Goal: Find specific page/section: Find specific page/section

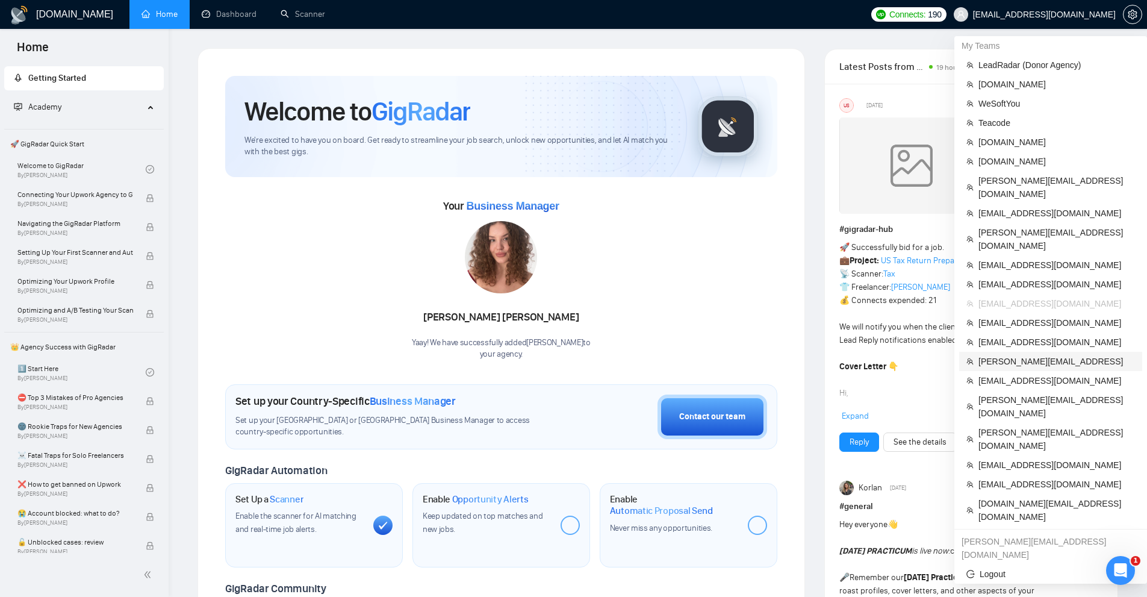
click at [997, 355] on span "[PERSON_NAME][EMAIL_ADDRESS]" at bounding box center [1056, 361] width 157 height 13
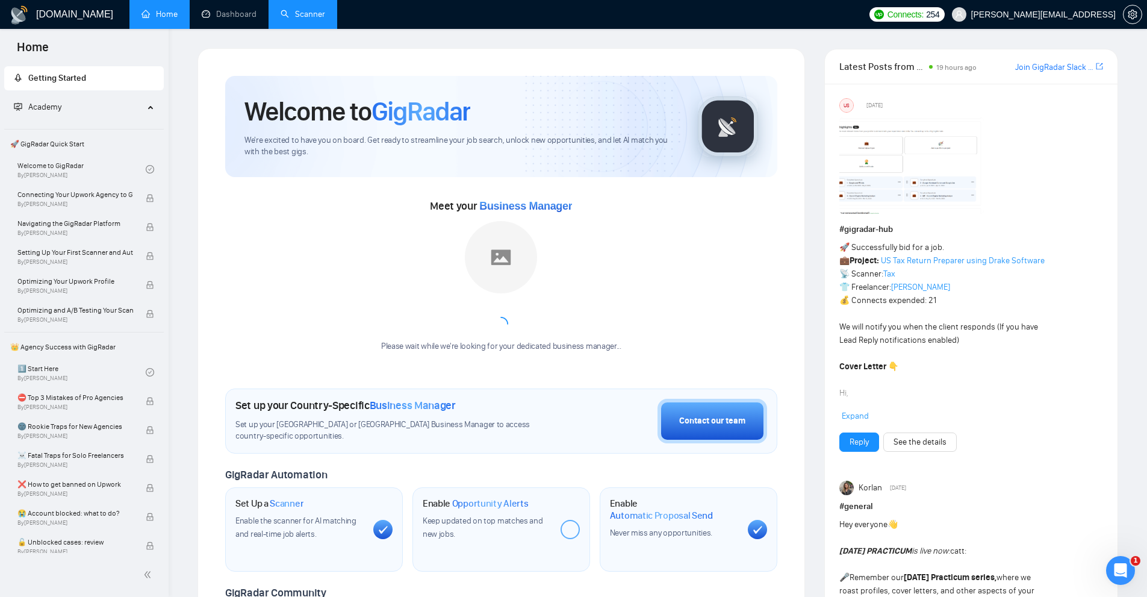
click at [315, 19] on link "Scanner" at bounding box center [303, 14] width 45 height 10
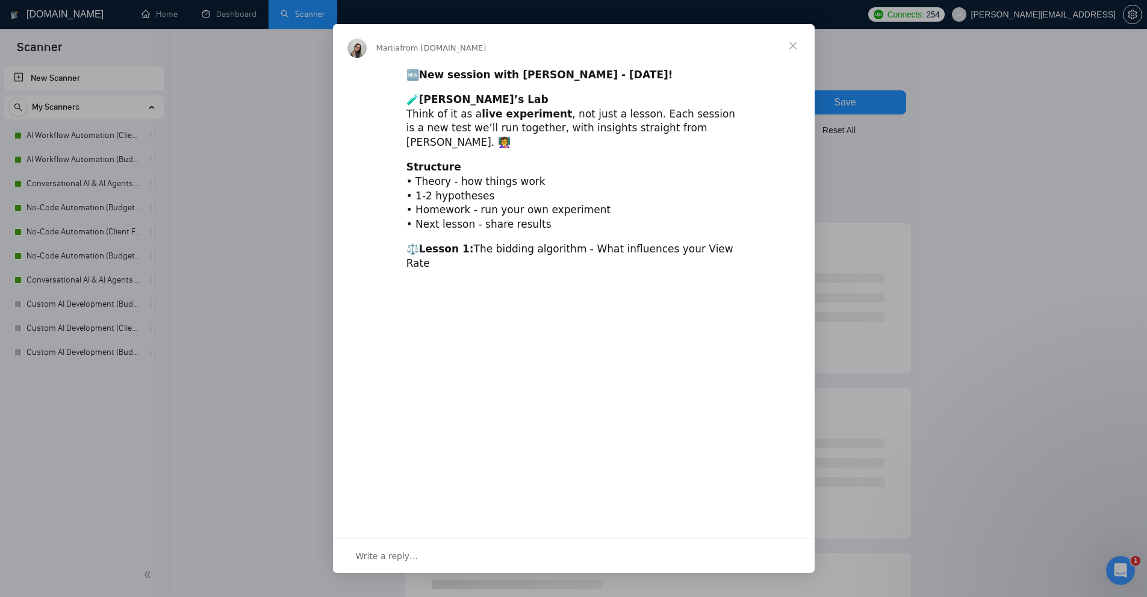
click at [82, 138] on div "Intercom messenger" at bounding box center [573, 298] width 1147 height 597
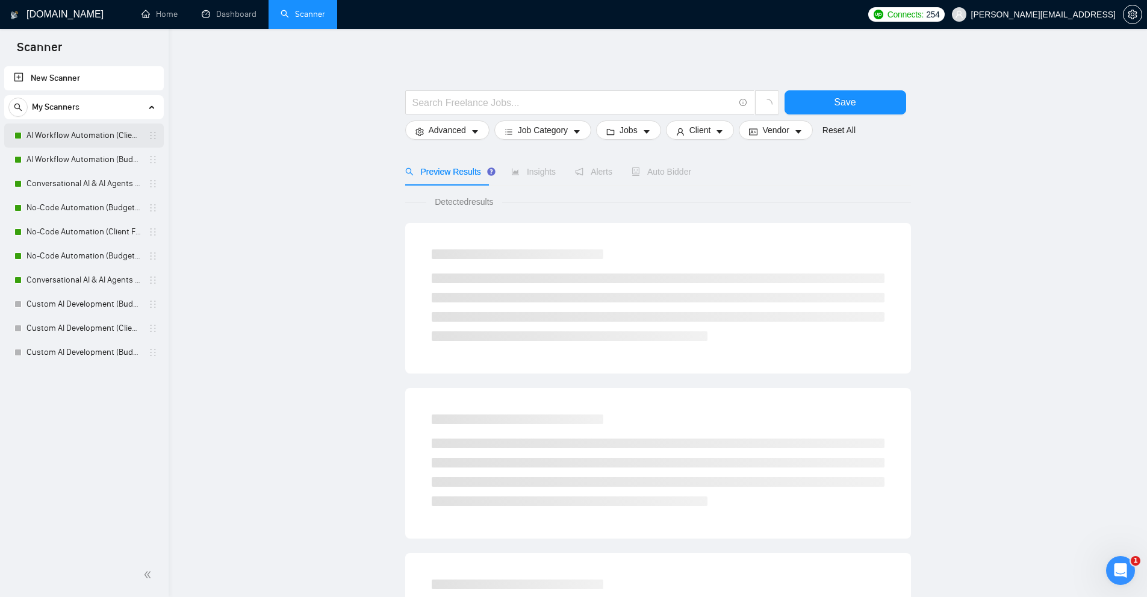
click at [98, 135] on link "AI Workflow Automation (Client Filters)" at bounding box center [83, 135] width 114 height 24
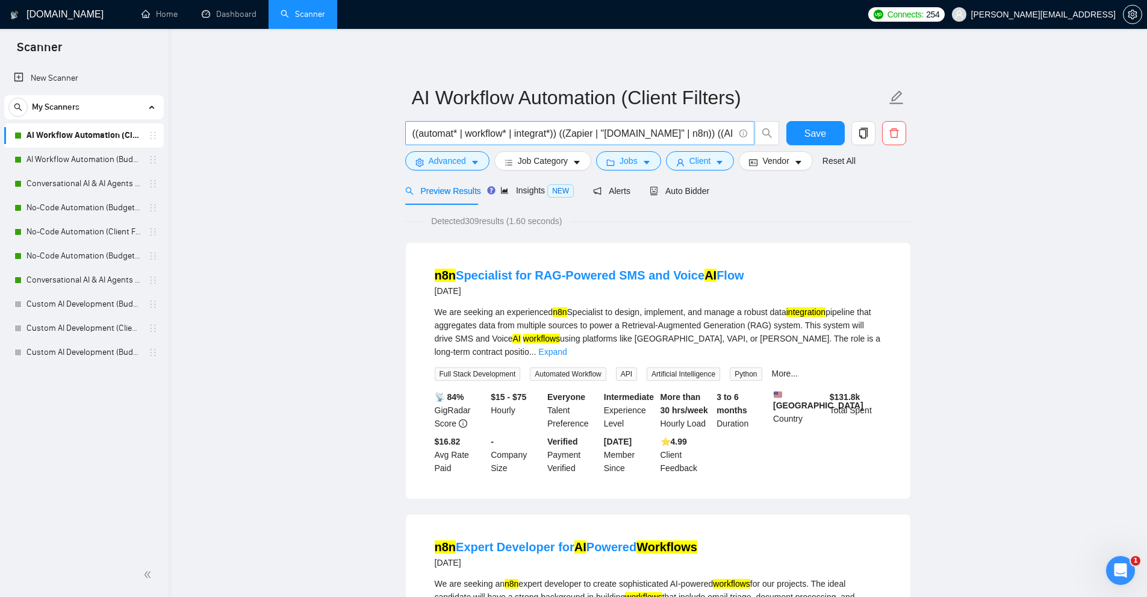
click at [540, 132] on input "((automat* | workflow* | integrat*)) ((Zapier | "[DOMAIN_NAME]" | n8n)) ((AI | …" at bounding box center [573, 133] width 322 height 15
click at [70, 164] on link "AI Workflow Automation (Budget Filters)" at bounding box center [83, 160] width 114 height 24
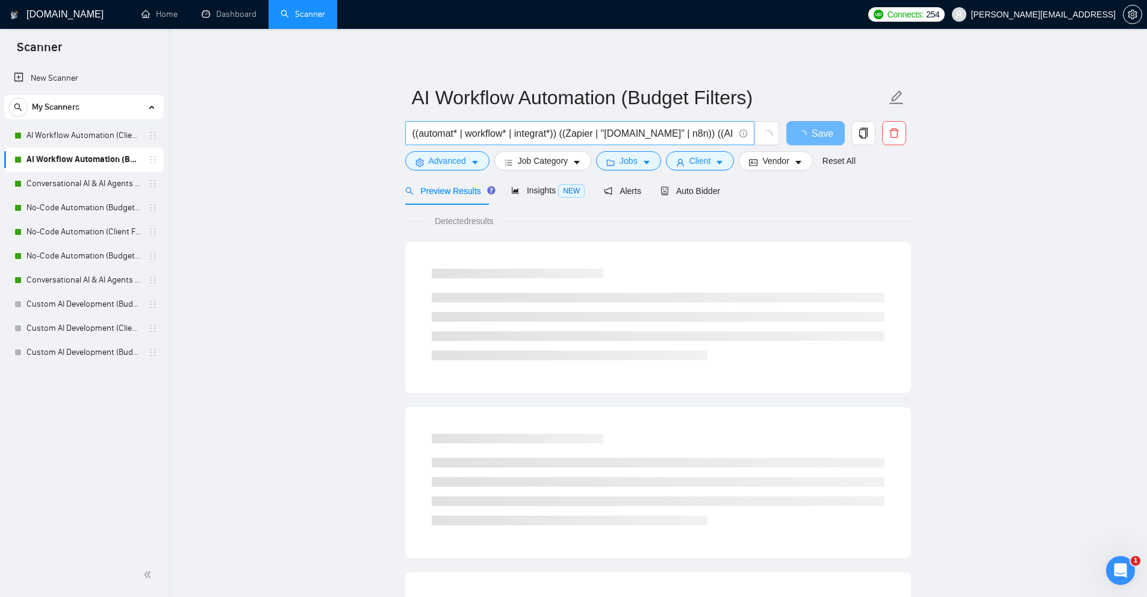
click at [509, 135] on input "((automat* | workflow* | integrat*)) ((Zapier | "[DOMAIN_NAME]" | n8n)) ((AI | …" at bounding box center [573, 133] width 322 height 15
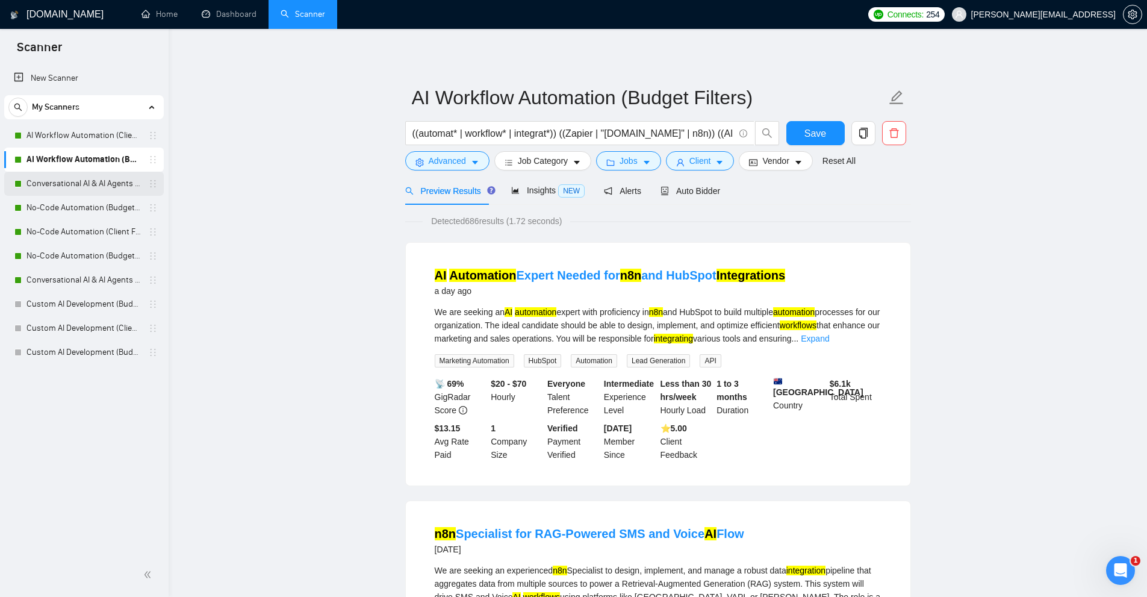
click at [89, 185] on link "Conversational AI & AI Agents (Client Filters)" at bounding box center [83, 184] width 114 height 24
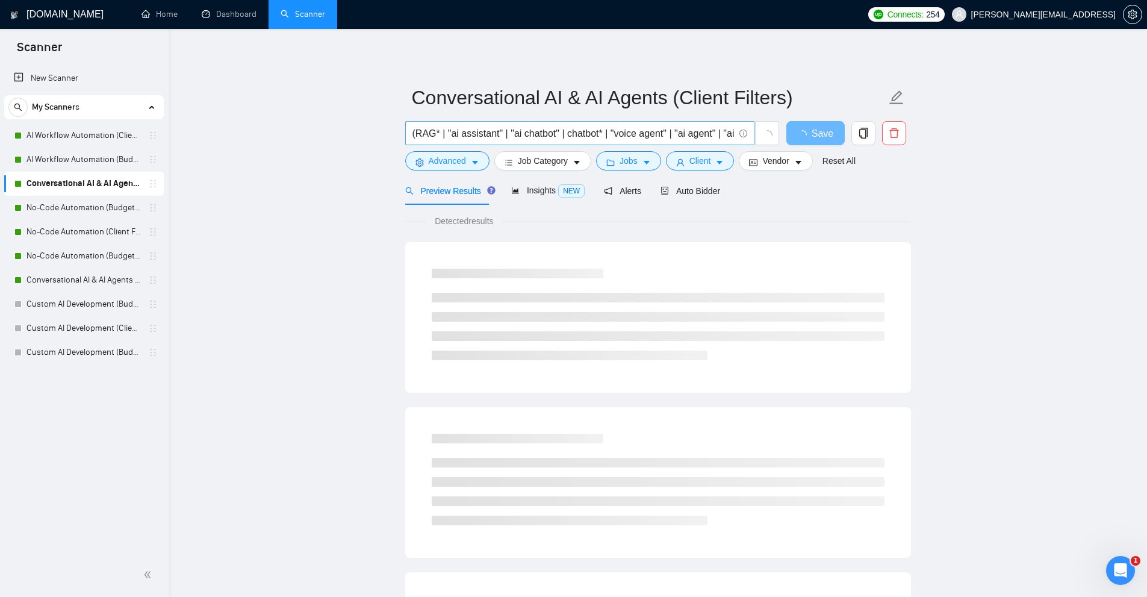
click at [538, 132] on input "(RAG* | "ai assistant" | "ai chatbot" | chatbot* | "voice agent" | "ai agent" |…" at bounding box center [573, 133] width 322 height 15
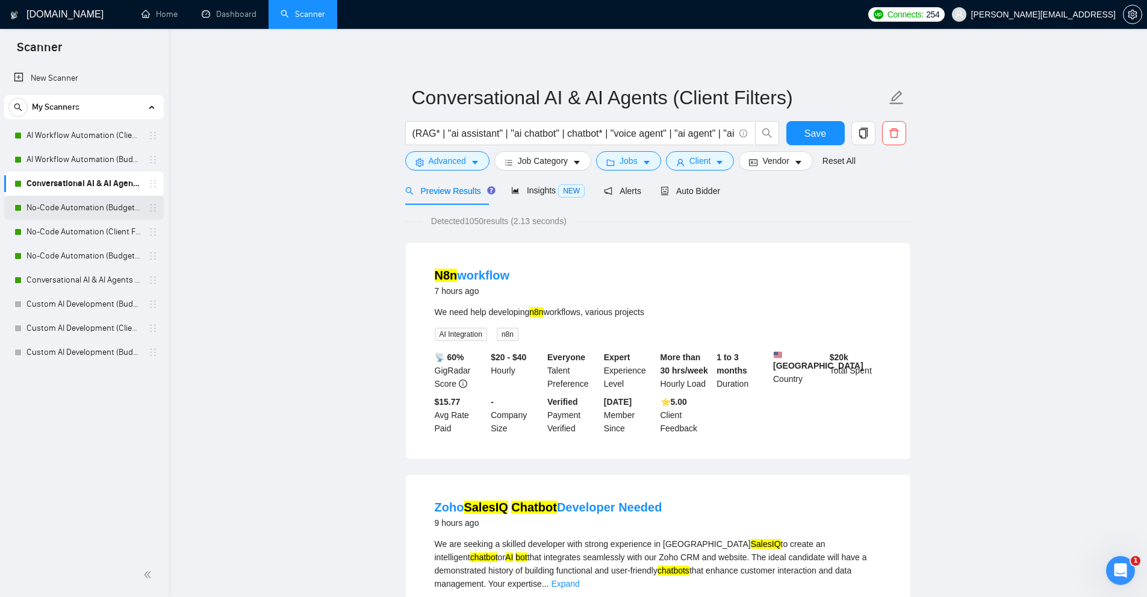
click at [79, 209] on link "No-Code Automation (Budget Filters)" at bounding box center [83, 208] width 114 height 24
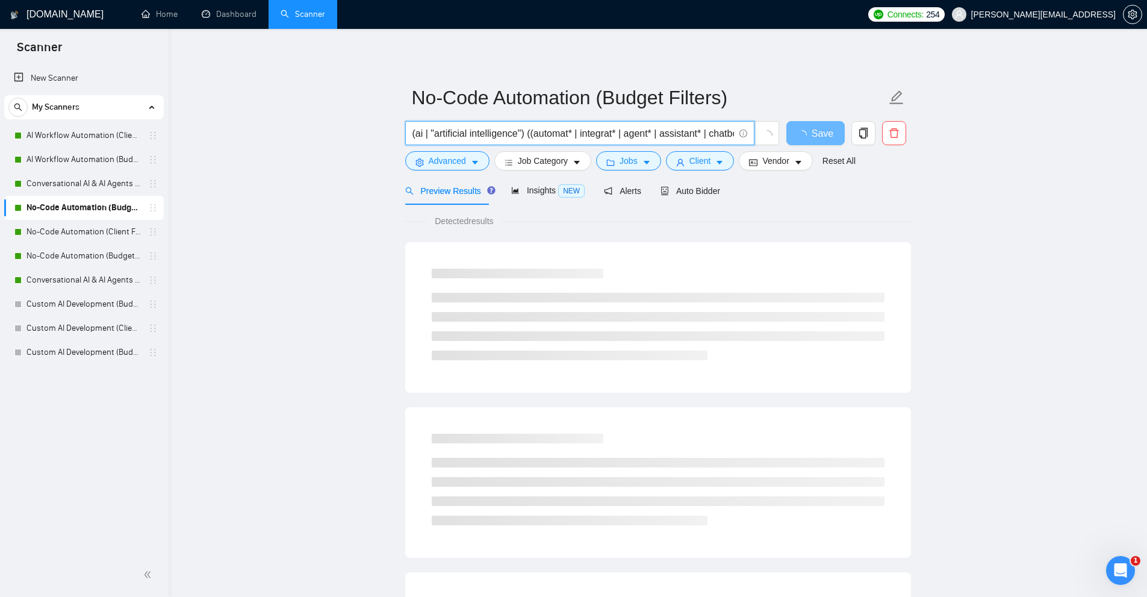
click at [570, 134] on input "(ai | "artificial intelligence") ((automat* | integrat* | agent* | assistant* |…" at bounding box center [573, 133] width 322 height 15
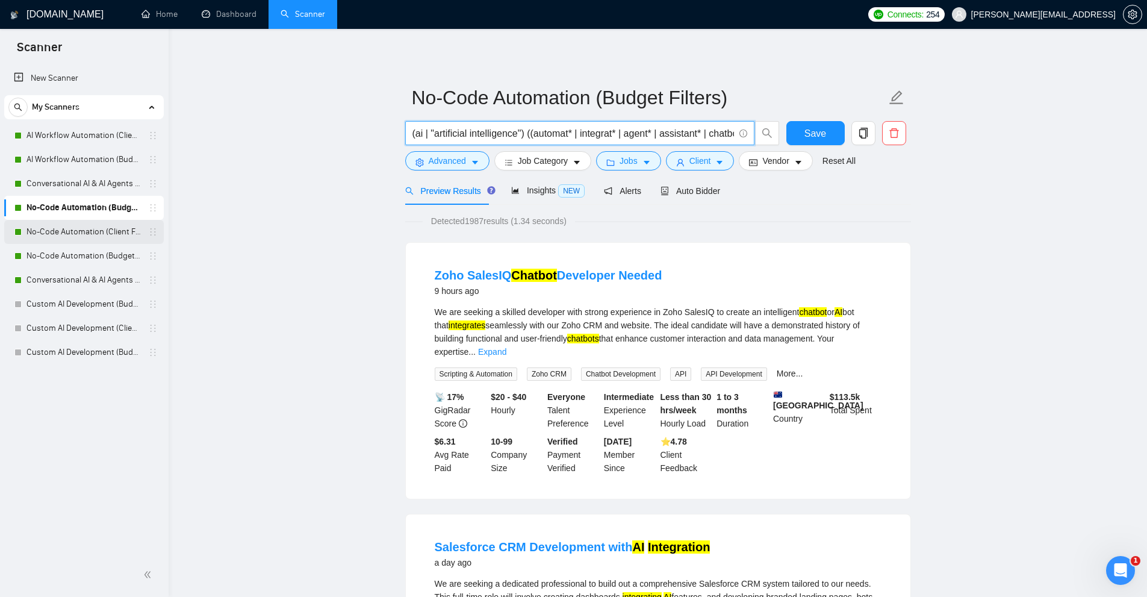
click at [69, 242] on link "No-Code Automation (Client Filters)" at bounding box center [83, 232] width 114 height 24
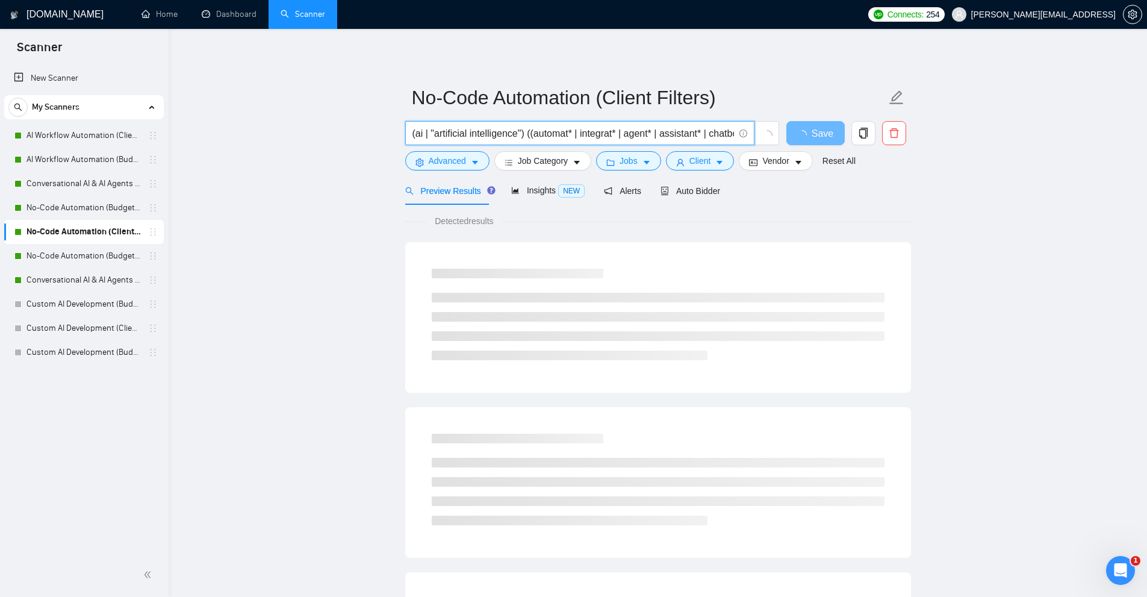
click at [461, 126] on input "(ai | "artificial intelligence") ((automat* | integrat* | agent* | assistant* |…" at bounding box center [573, 133] width 322 height 15
click at [72, 255] on link "No-Code Automation (Budget Filters W4, Aug)" at bounding box center [83, 256] width 114 height 24
click at [474, 137] on input "(ai*) ((automat*) | (assist*) | (integrat*) | (agent*) | (voice*) | (chat*) | (…" at bounding box center [573, 133] width 322 height 15
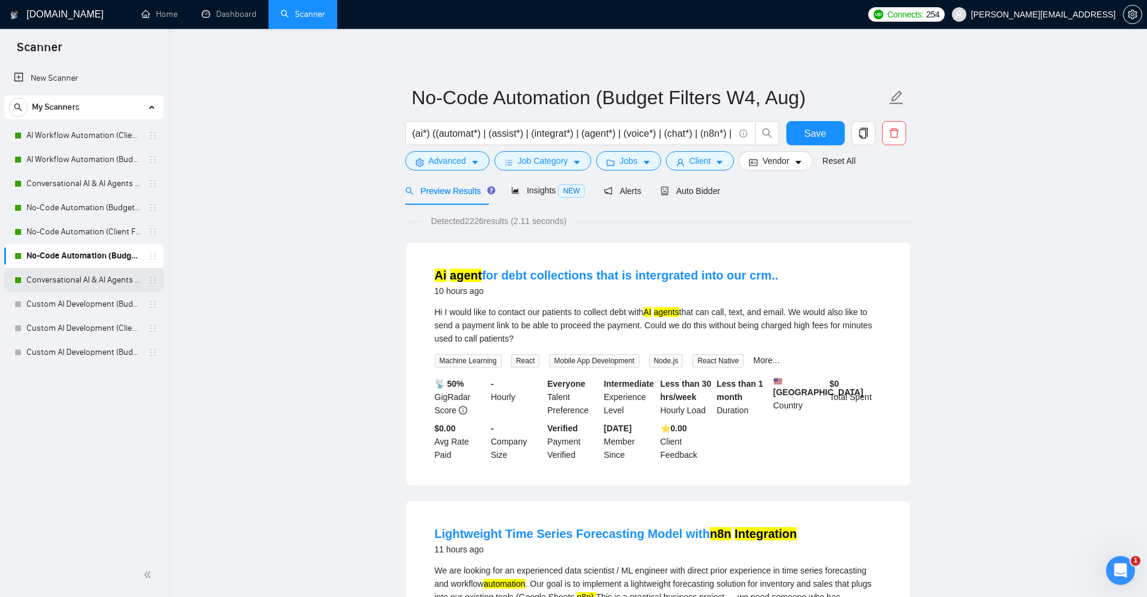
click at [31, 272] on link "Conversational AI & AI Agents (Budget Filters)" at bounding box center [83, 280] width 114 height 24
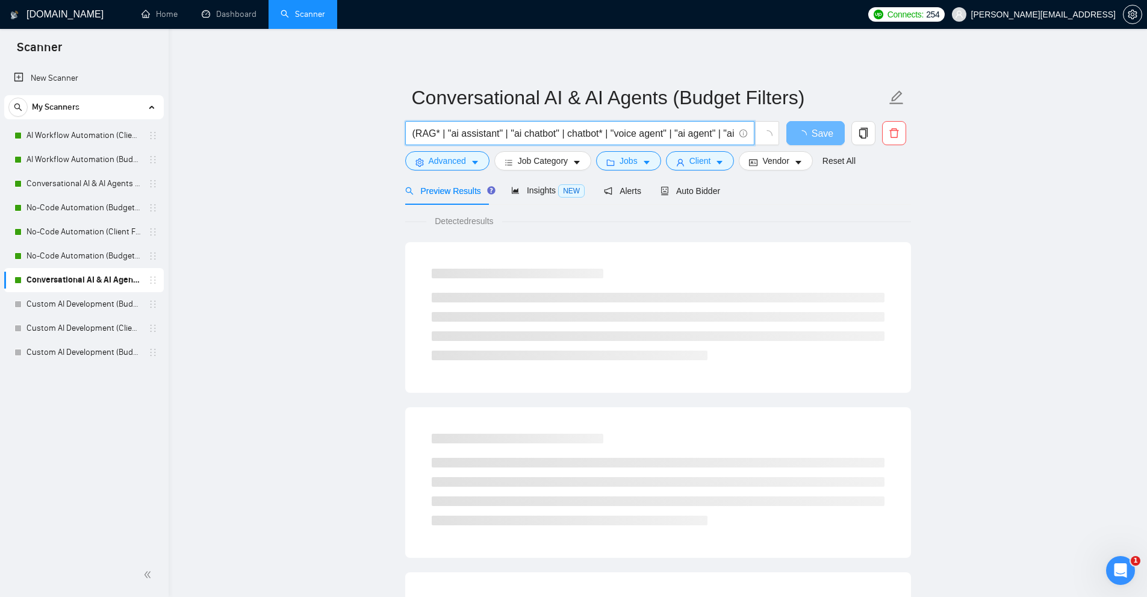
click at [529, 126] on input "(RAG* | "ai assistant" | "ai chatbot" | chatbot* | "voice agent" | "ai agent" |…" at bounding box center [573, 133] width 322 height 15
